Goal: Information Seeking & Learning: Understand process/instructions

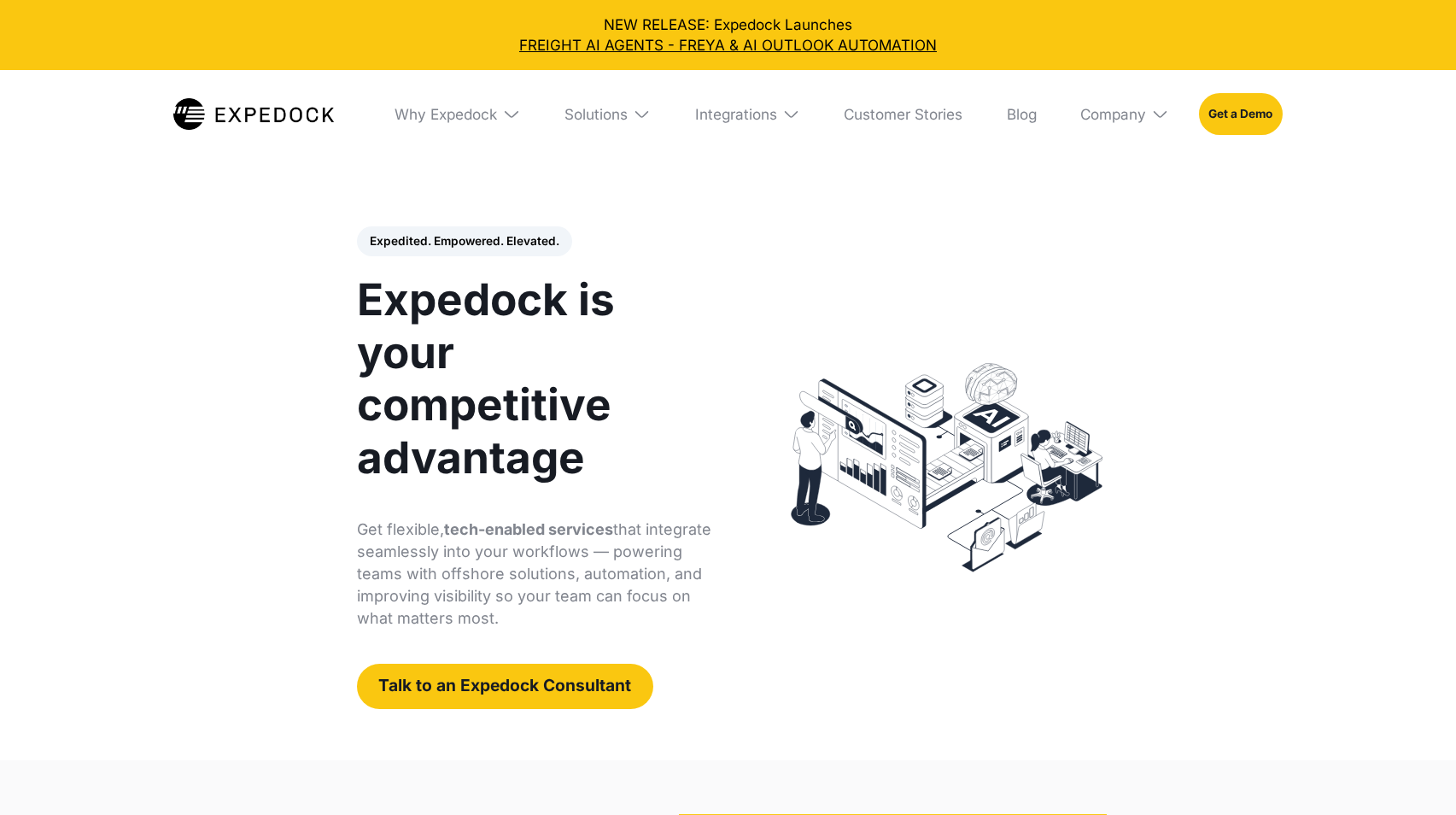
select select
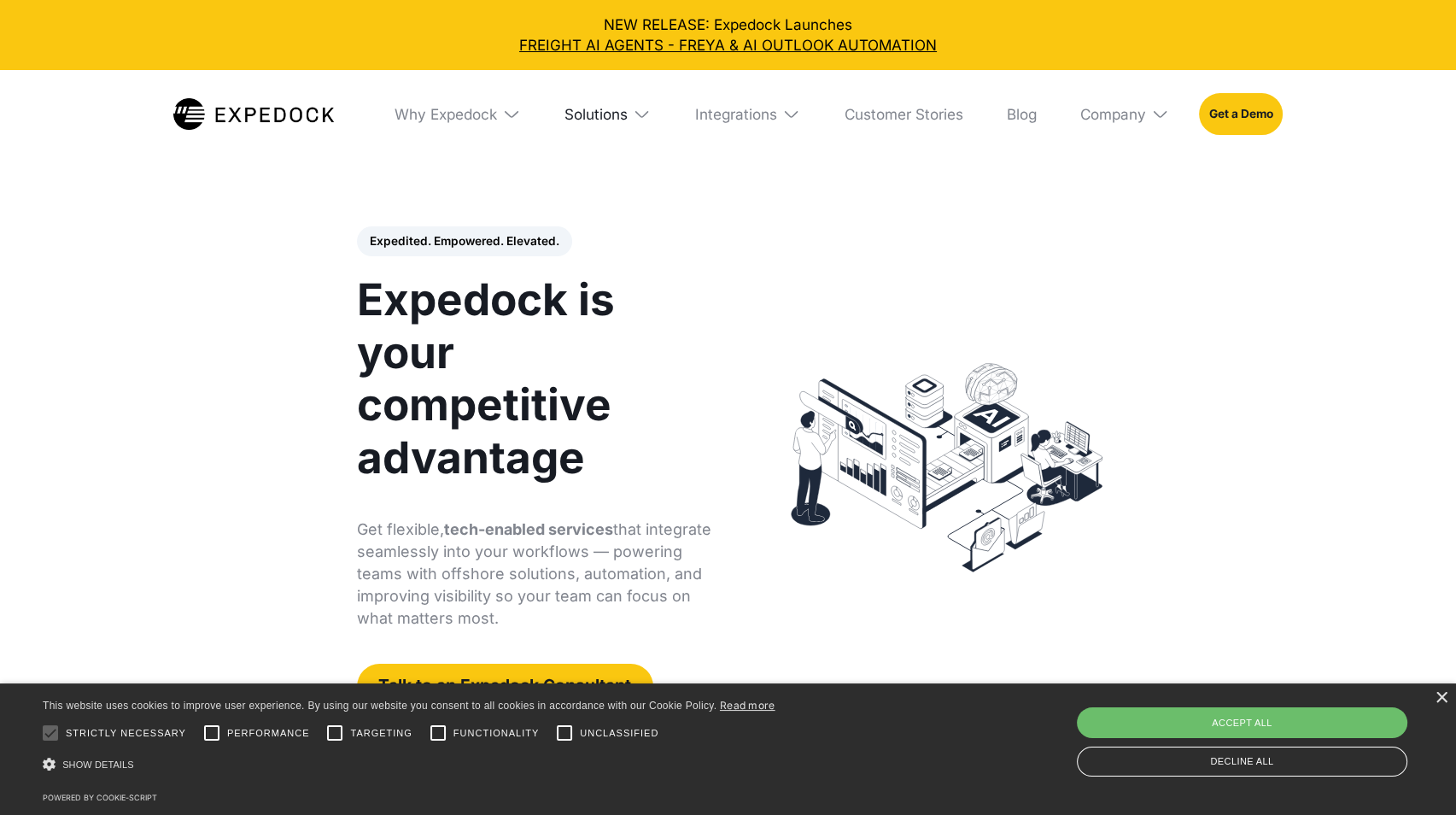
click at [596, 117] on div "Solutions" at bounding box center [596, 113] width 63 height 18
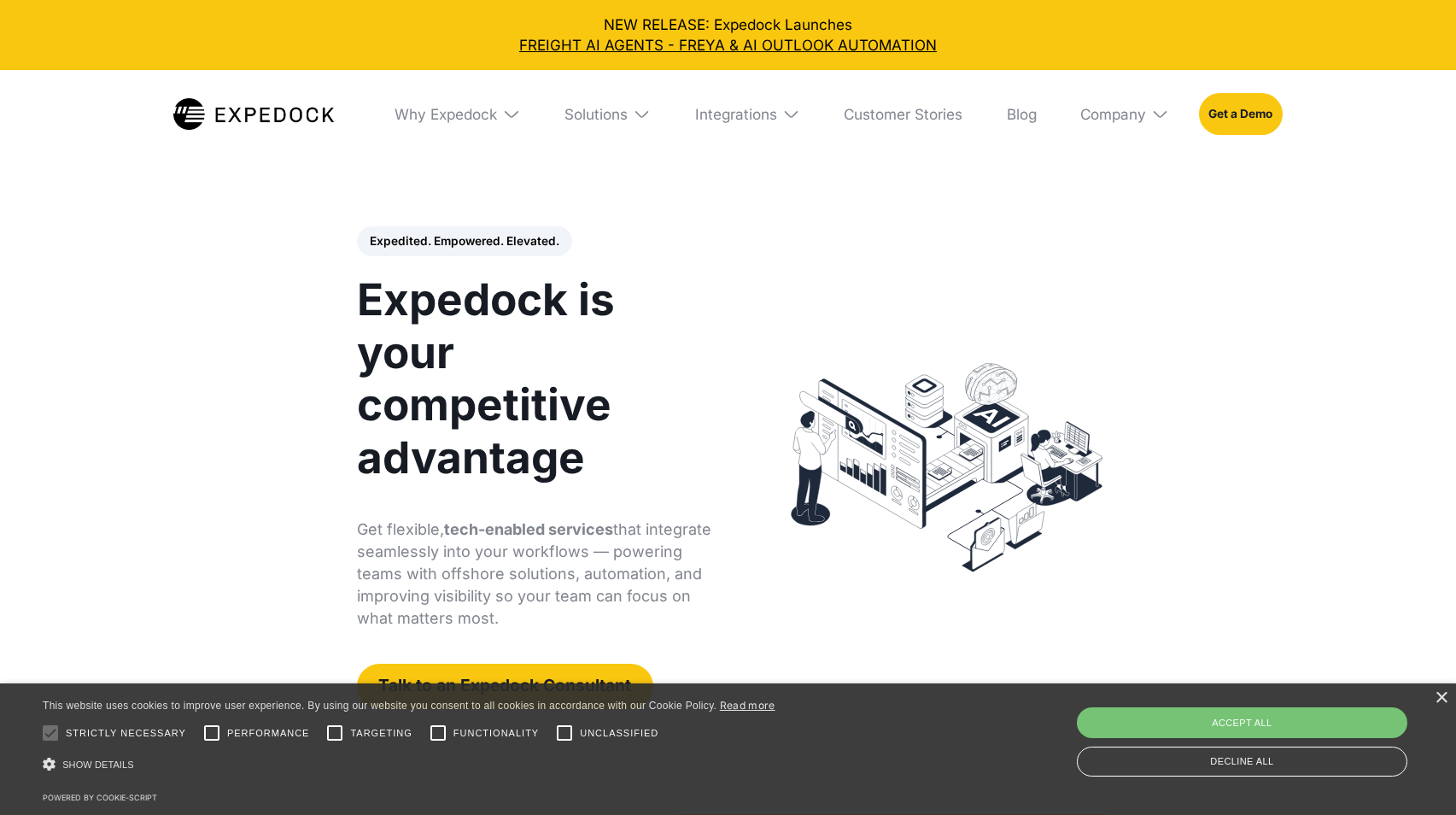
select select
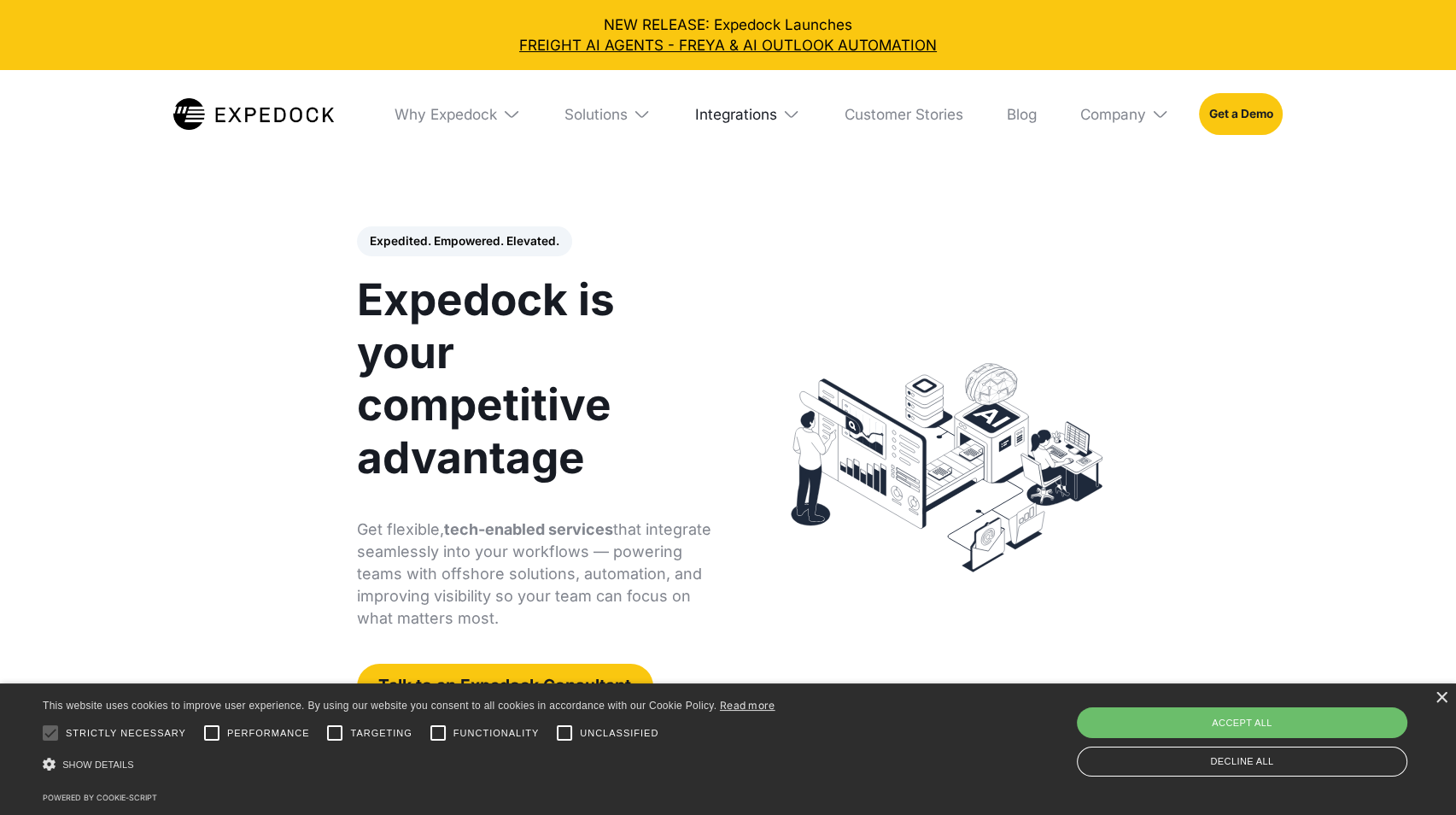
click at [723, 116] on div "Integrations" at bounding box center [735, 113] width 82 height 18
click at [600, 117] on div "Solutions" at bounding box center [582, 113] width 63 height 18
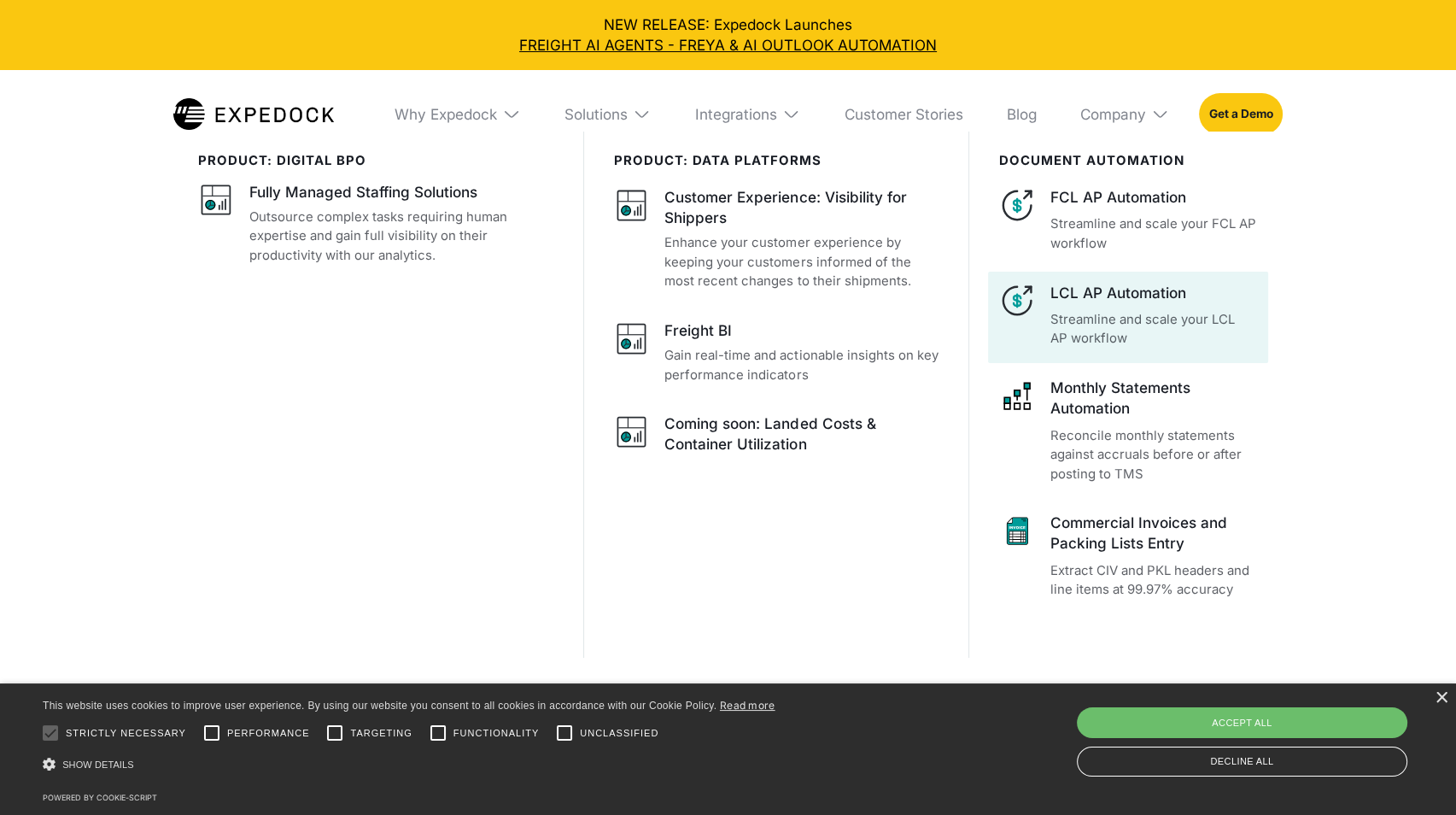
click at [1117, 307] on div "LCL AP Automation Streamline and scale your LCL AP workflow" at bounding box center [1154, 316] width 207 height 66
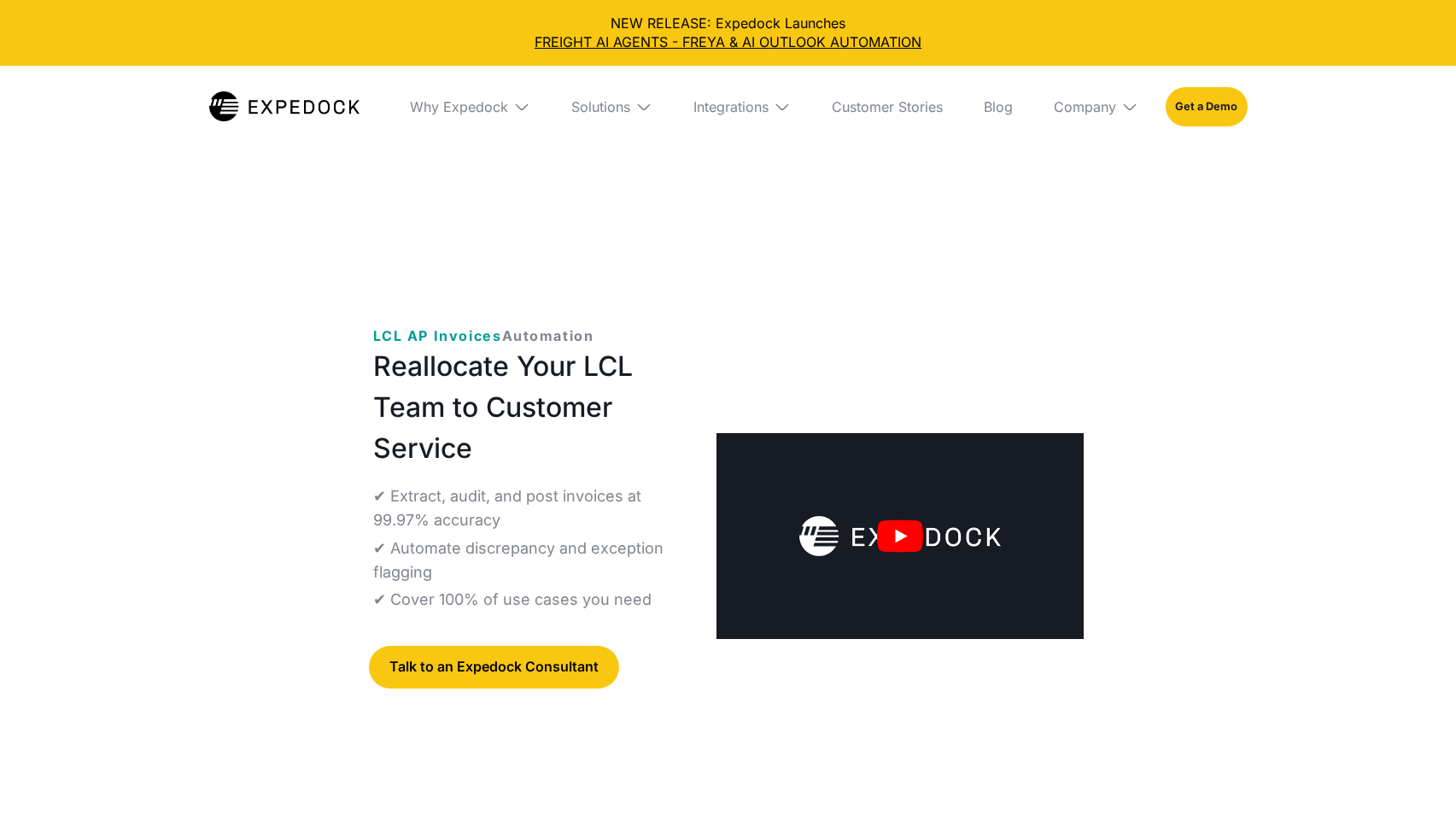
select select
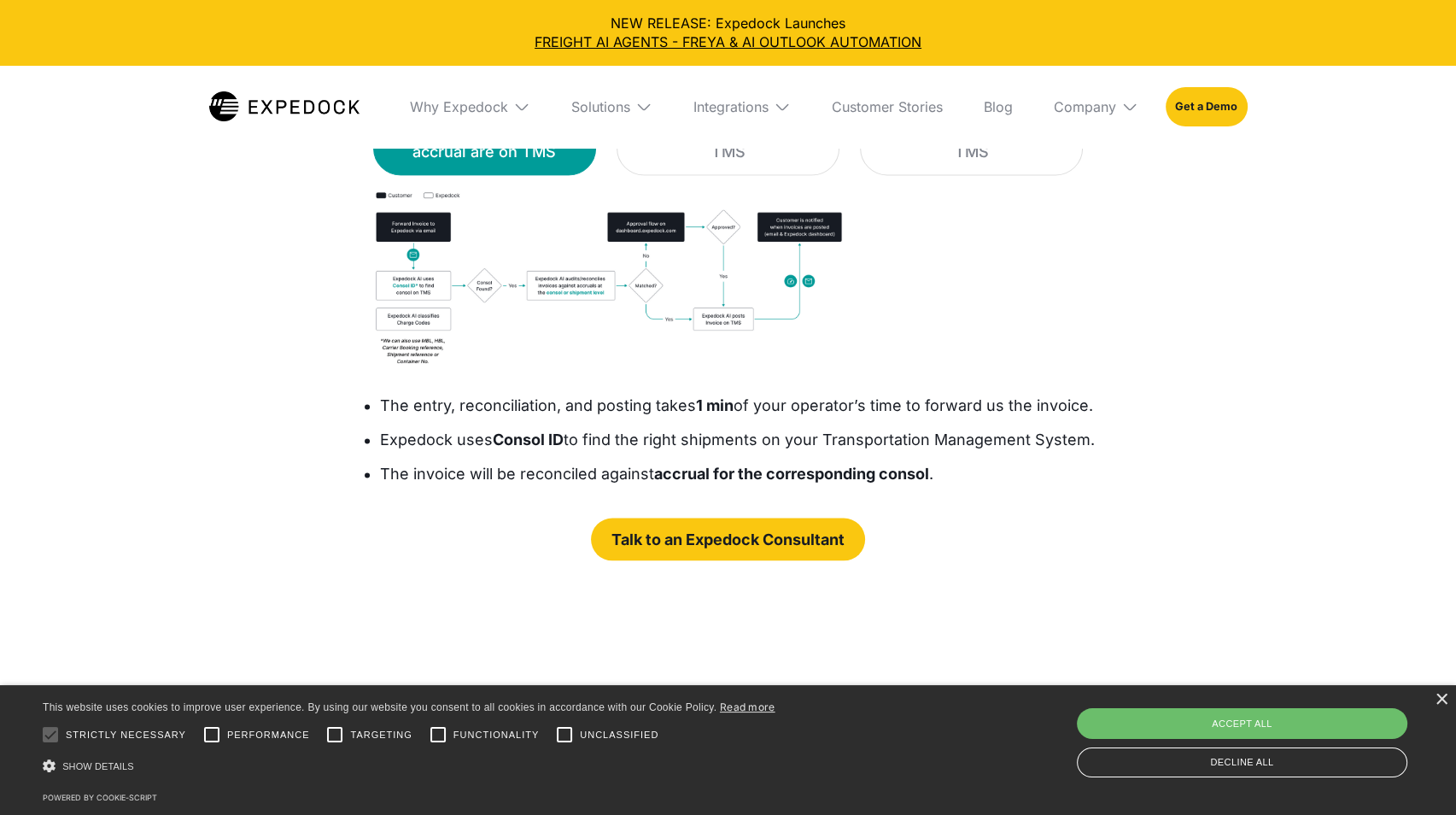
scroll to position [3160, 0]
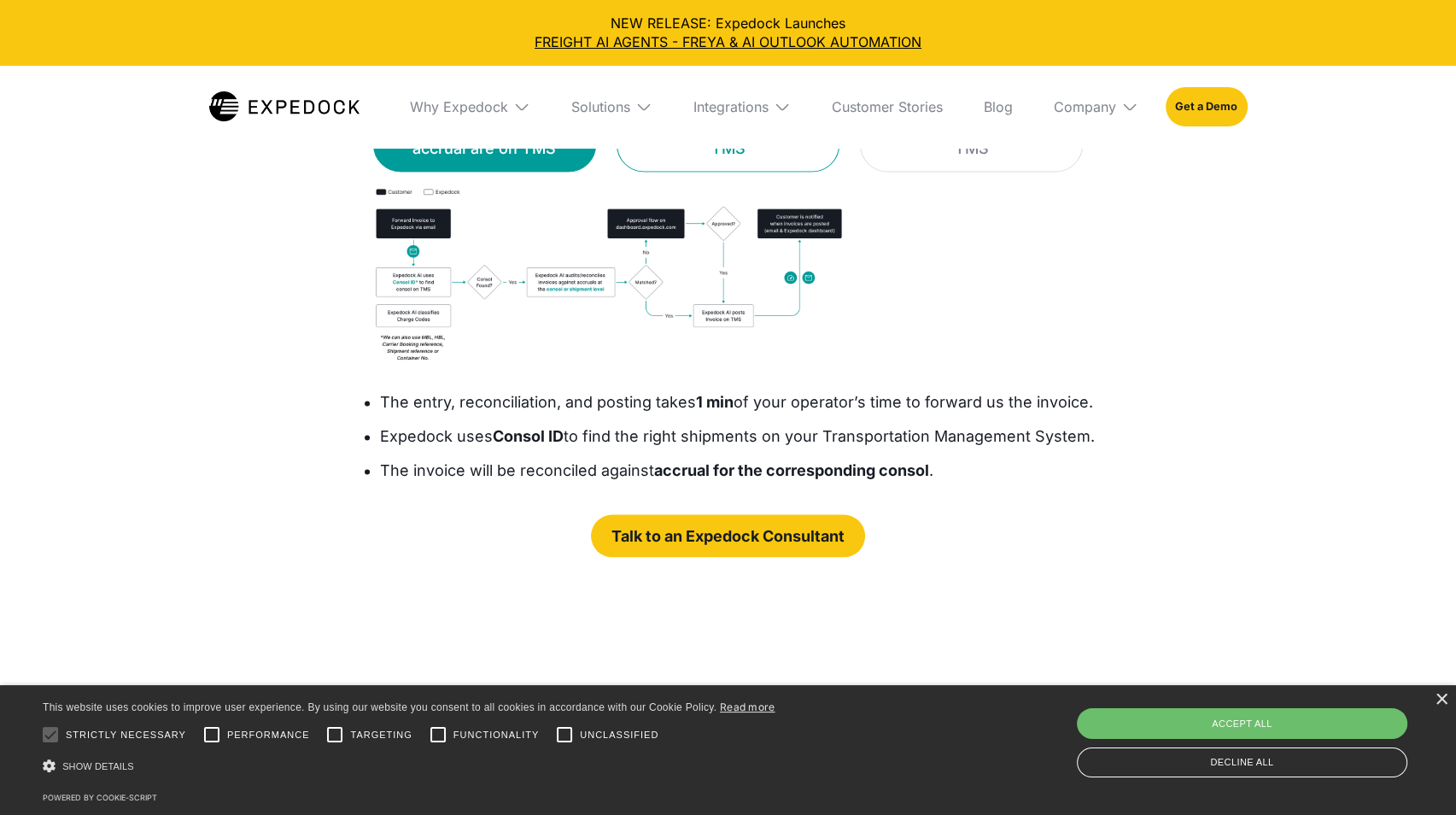
click at [678, 160] on div "If there is no accrual on TMS" at bounding box center [728, 136] width 180 height 48
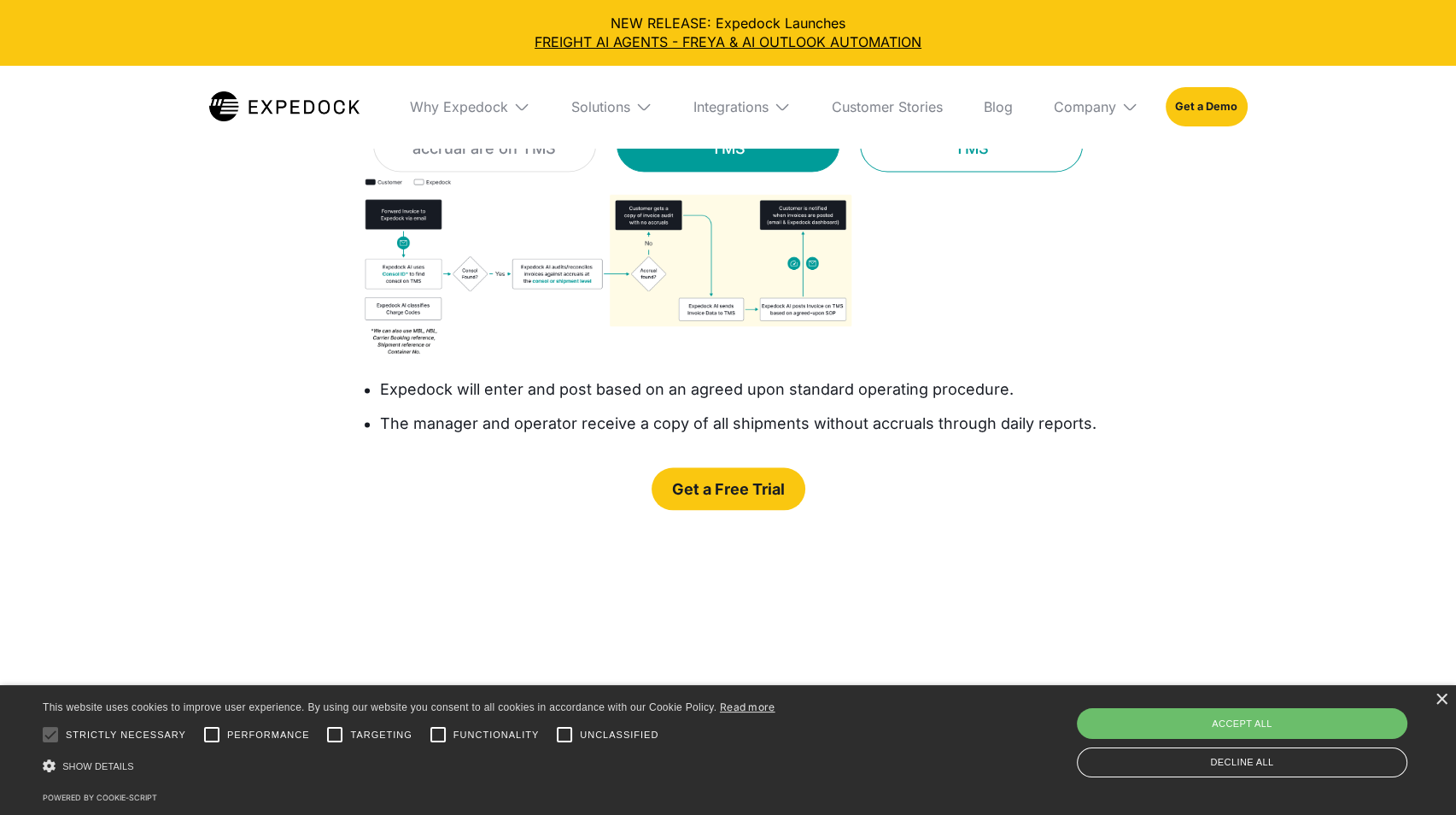
click at [915, 160] on div "If there is no consol on TMS" at bounding box center [971, 136] width 180 height 48
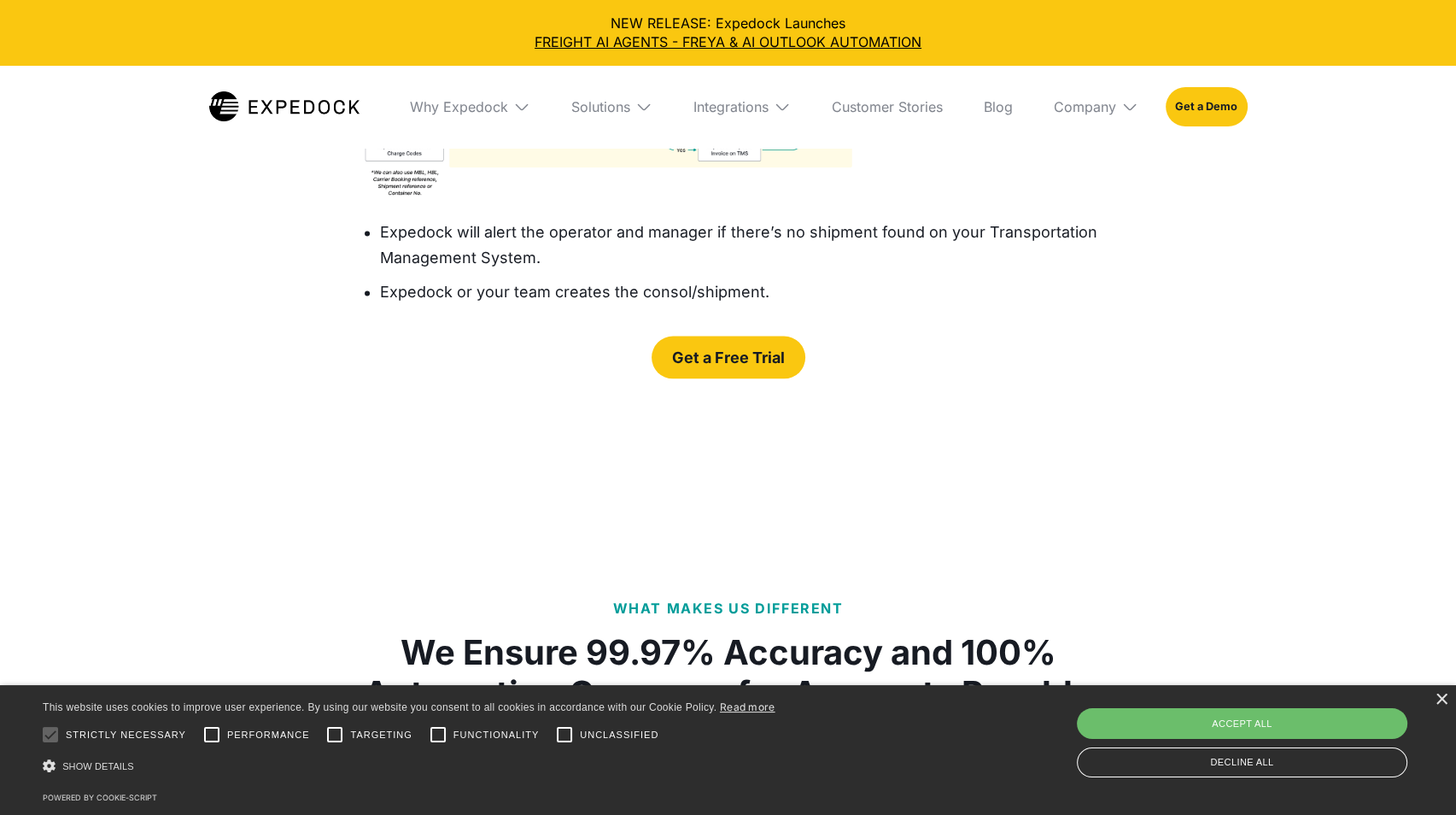
scroll to position [3331, 0]
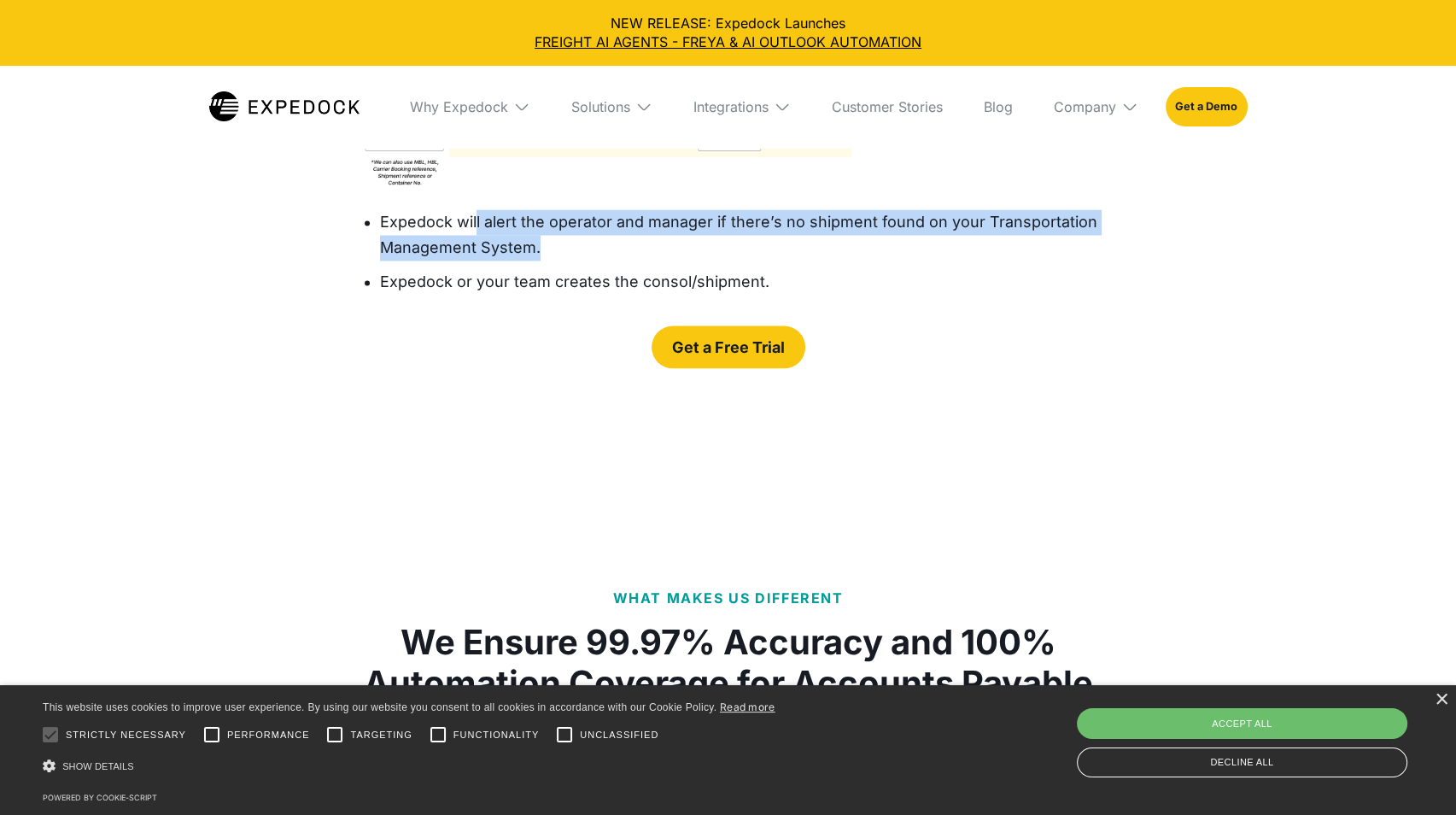
drag, startPoint x: 474, startPoint y: 475, endPoint x: 758, endPoint y: 504, distance: 285.5
click at [758, 260] on li "Expedock will alert the operator and manager if there’s no shipment found on yo…" at bounding box center [746, 234] width 731 height 51
